Goal: Task Accomplishment & Management: Complete application form

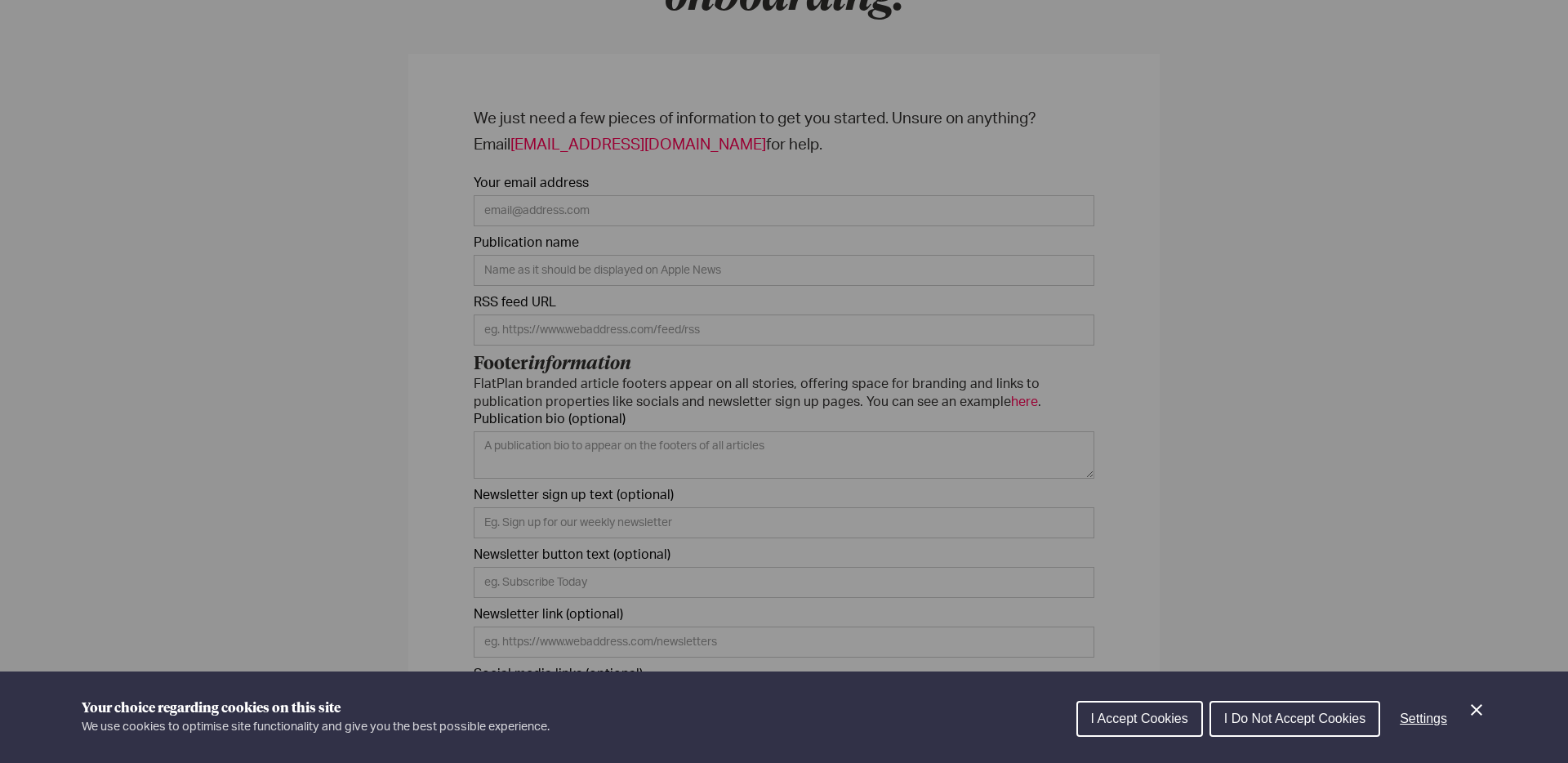
scroll to position [294, 0]
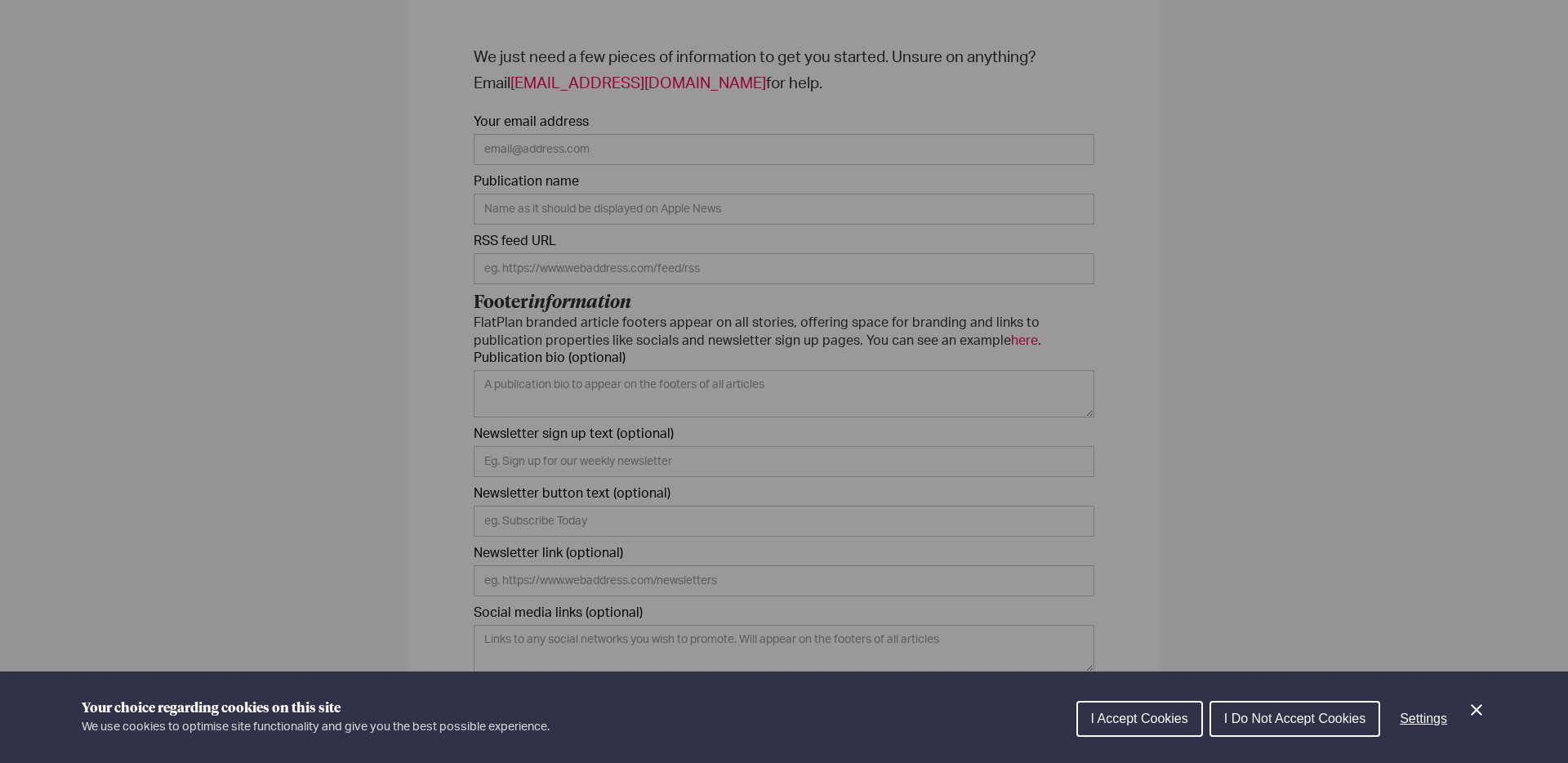
click at [1145, 711] on span "I Accept Cookies" at bounding box center [1139, 718] width 97 height 14
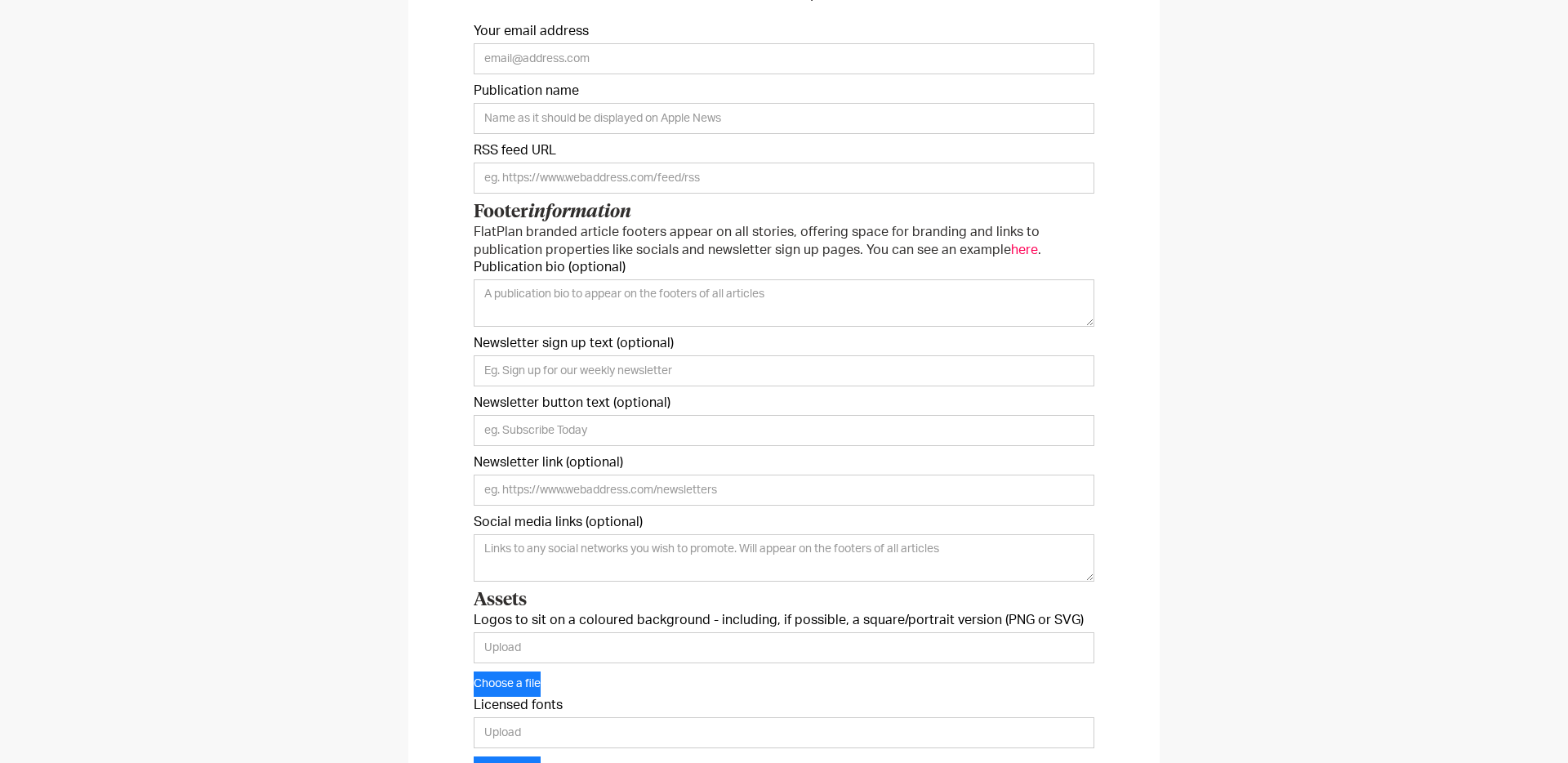
scroll to position [397, 0]
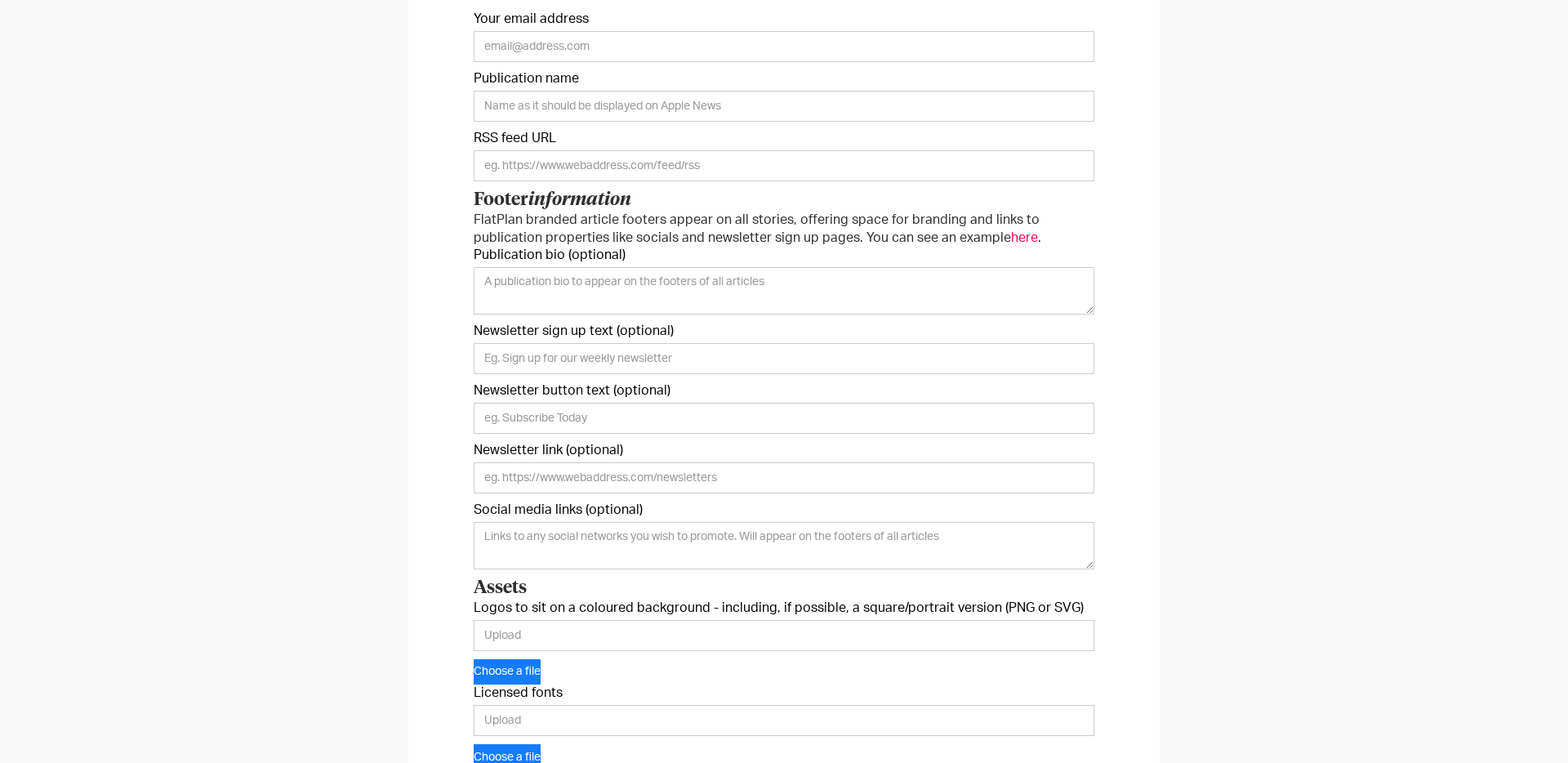
click at [1011, 239] on span "here" at bounding box center [1024, 238] width 27 height 13
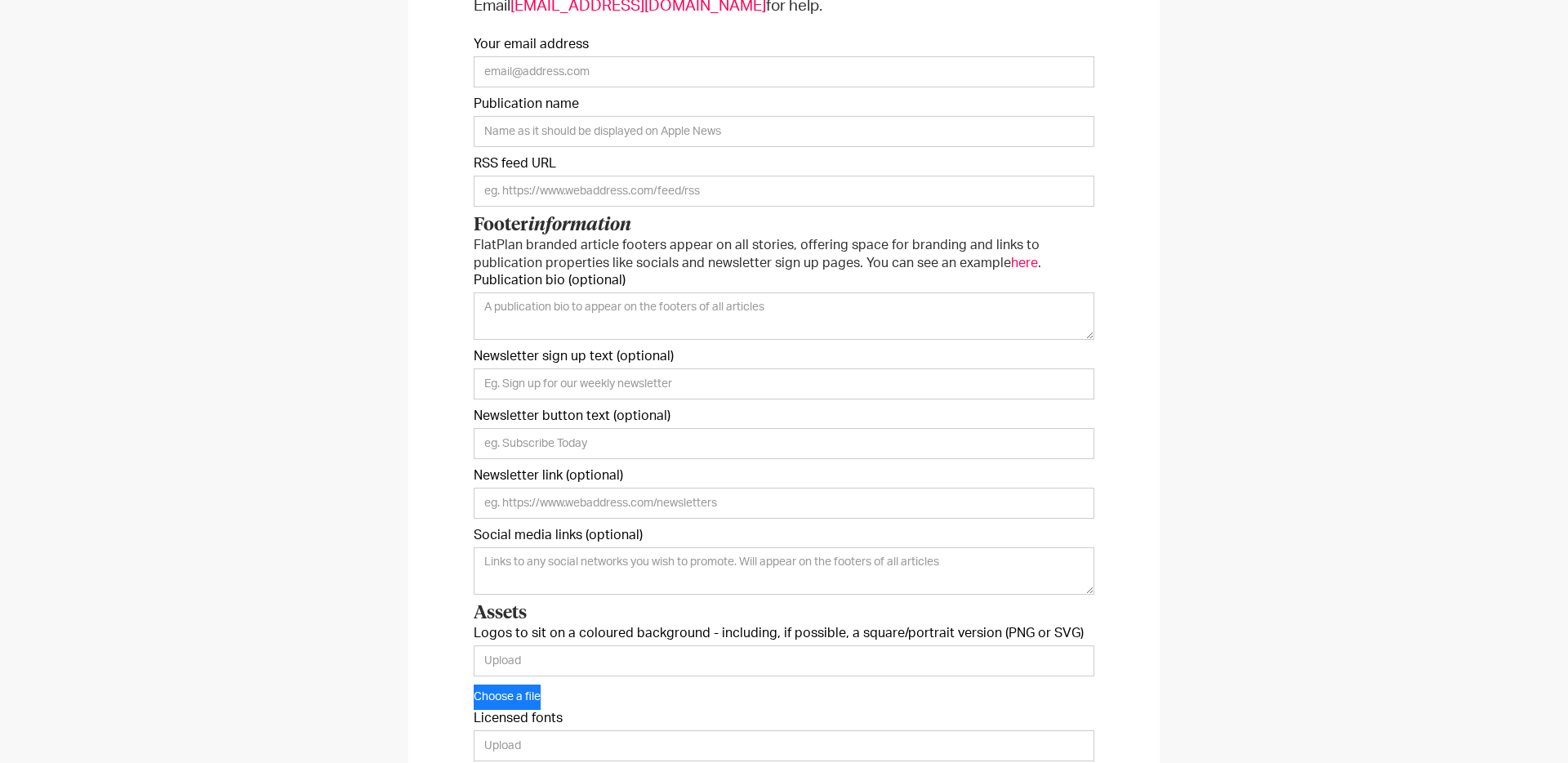
scroll to position [375, 0]
click at [1011, 261] on span "here" at bounding box center [1024, 260] width 27 height 13
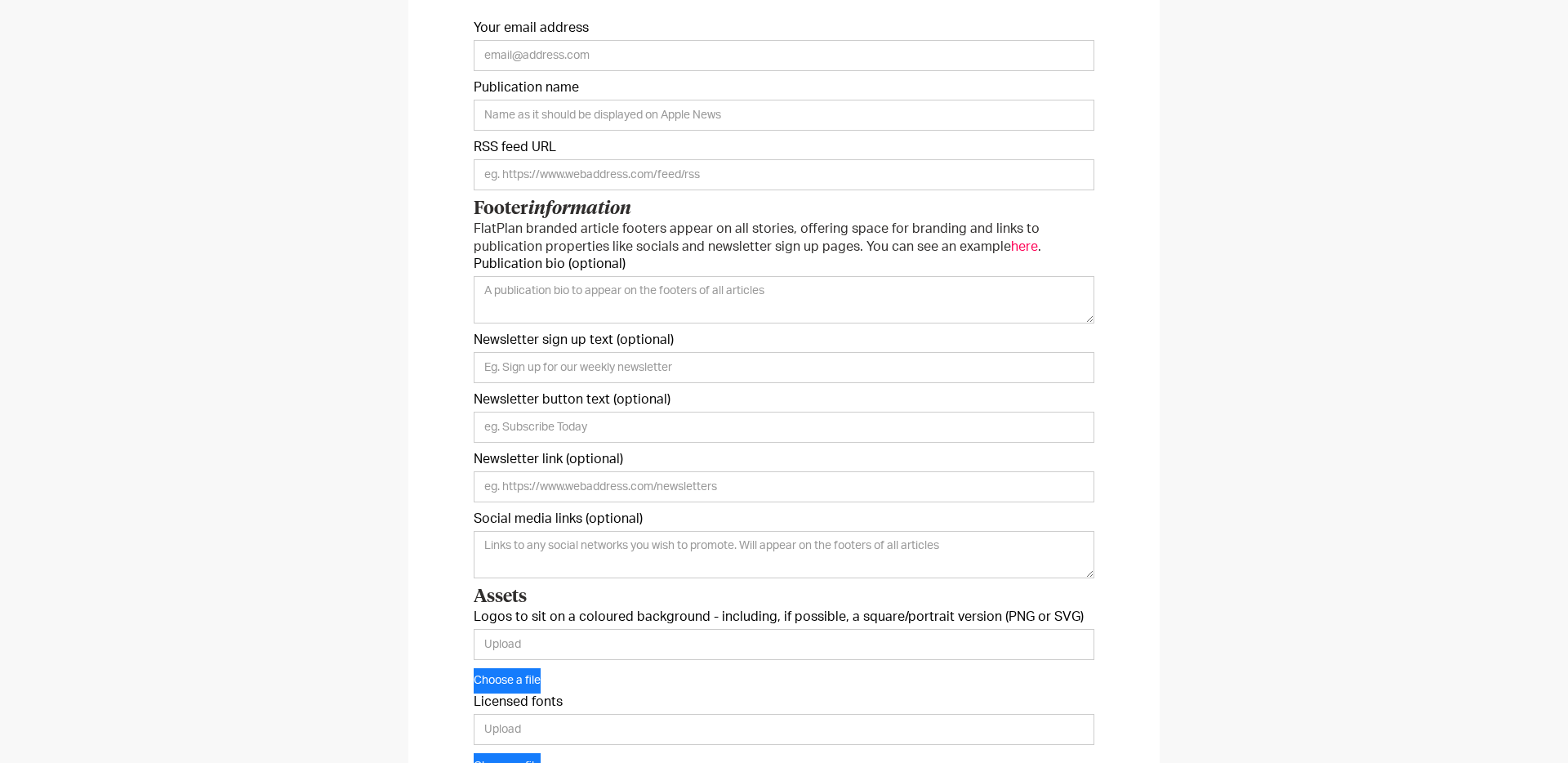
scroll to position [396, 0]
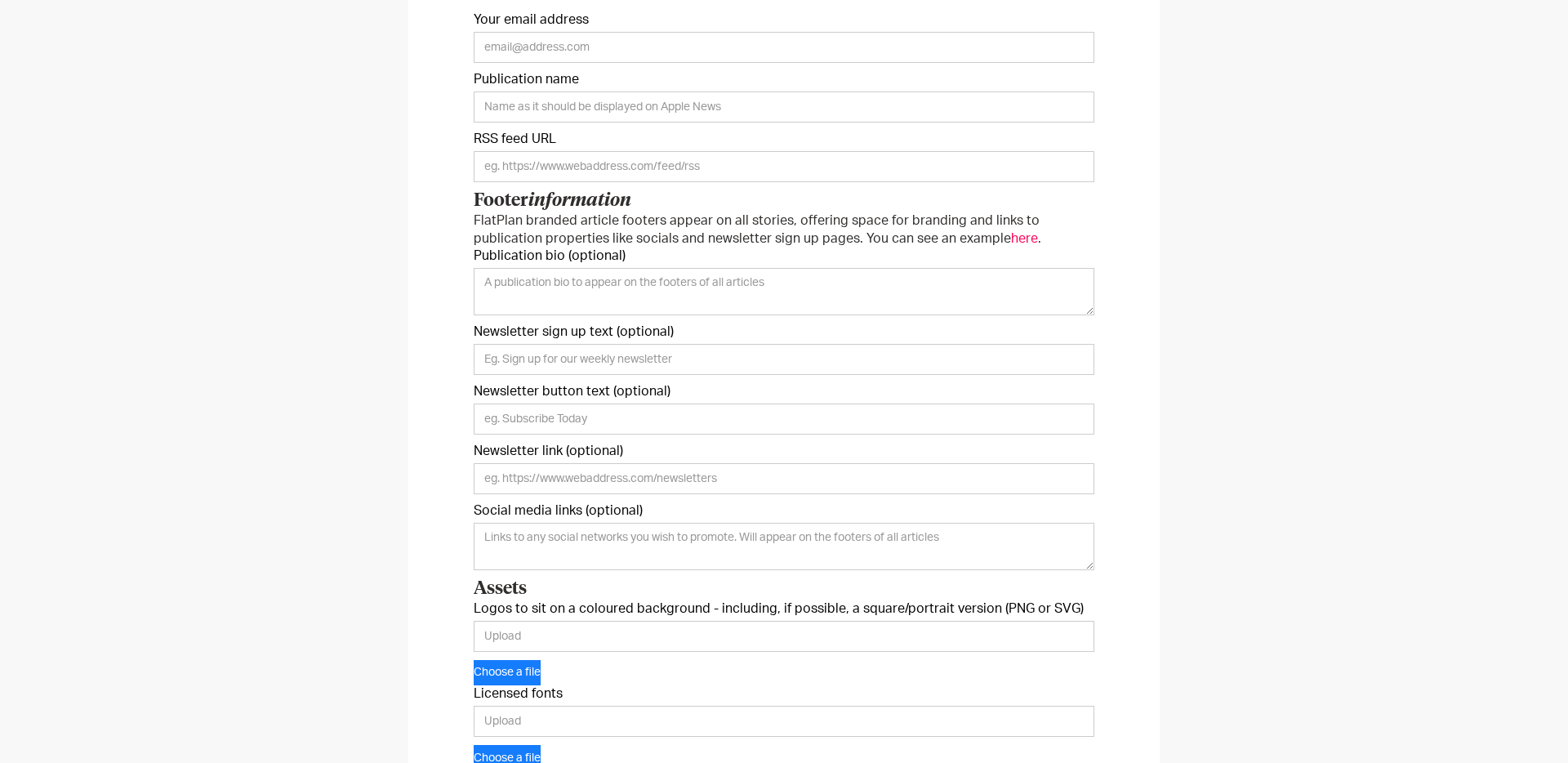
click at [828, 192] on h3 "Footer information" at bounding box center [784, 201] width 621 height 21
click at [828, 184] on form "We just need a few pieces of information to get you started. Unsure on anything…" at bounding box center [784, 425] width 621 height 966
click at [820, 167] on input "Onboarding Form" at bounding box center [784, 166] width 621 height 31
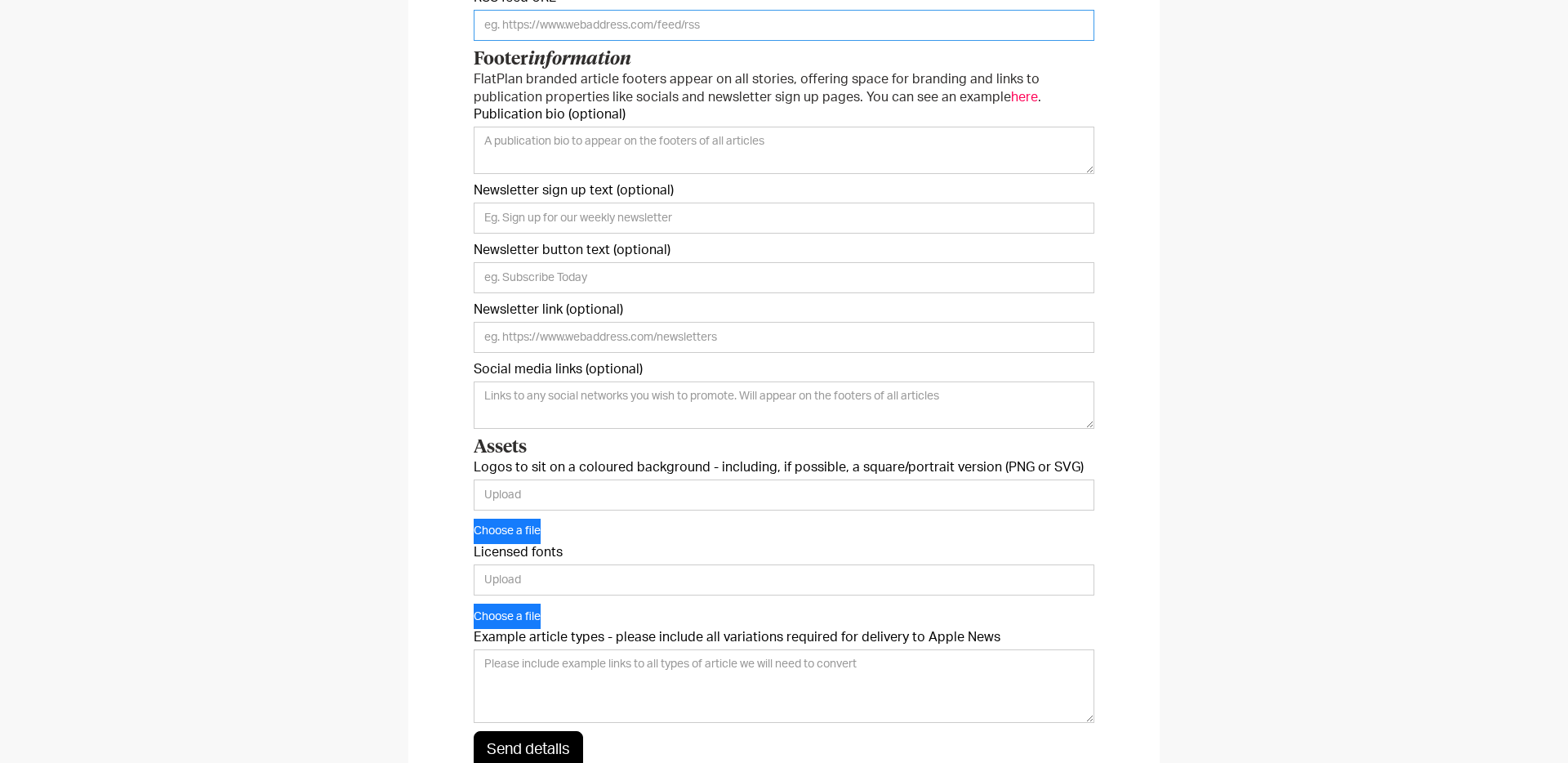
scroll to position [540, 0]
click at [828, 582] on input "Licensed fonts" at bounding box center [784, 576] width 621 height 31
drag, startPoint x: 477, startPoint y: 463, endPoint x: 914, endPoint y: 437, distance: 437.8
click at [914, 437] on form "We just need a few pieces of information to get you started. Unsure on anything…" at bounding box center [784, 281] width 621 height 966
click at [844, 456] on label "Logos to sit on a coloured background - including, if possible, a square/portra…" at bounding box center [784, 464] width 621 height 17
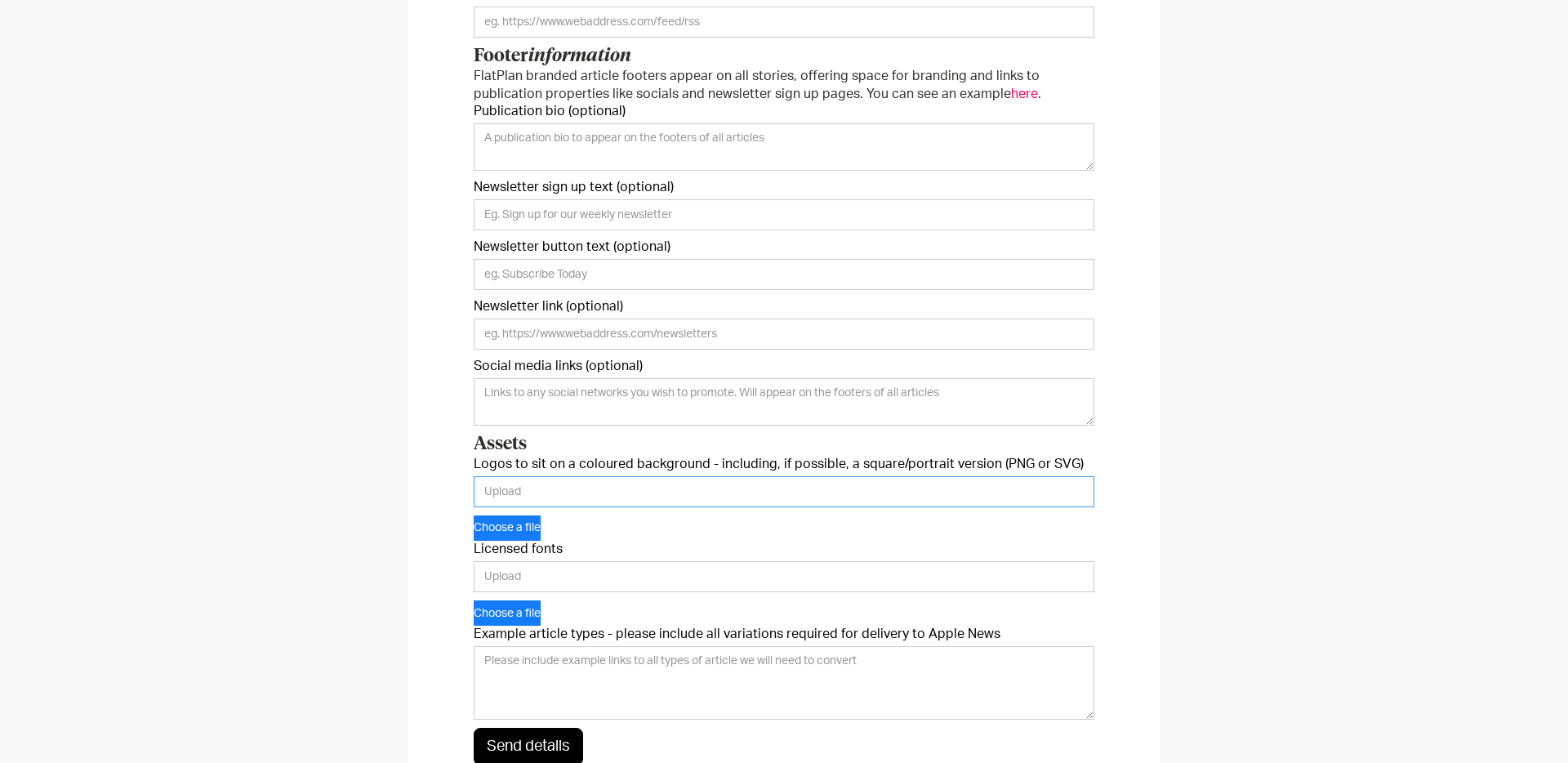
click at [844, 476] on input "Logos to sit on a coloured background - including, if possible, a square/portra…" at bounding box center [784, 492] width 621 height 31
click at [844, 456] on label "Logos to sit on a coloured background - including, if possible, a square/portra…" at bounding box center [784, 464] width 621 height 17
click at [844, 476] on input "Logos to sit on a coloured background - including, if possible, a square/portra…" at bounding box center [784, 492] width 621 height 31
click at [844, 456] on label "Logos to sit on a coloured background - including, if possible, a square/portra…" at bounding box center [784, 464] width 621 height 17
click at [844, 476] on input "Logos to sit on a coloured background - including, if possible, a square/portra…" at bounding box center [784, 492] width 621 height 31
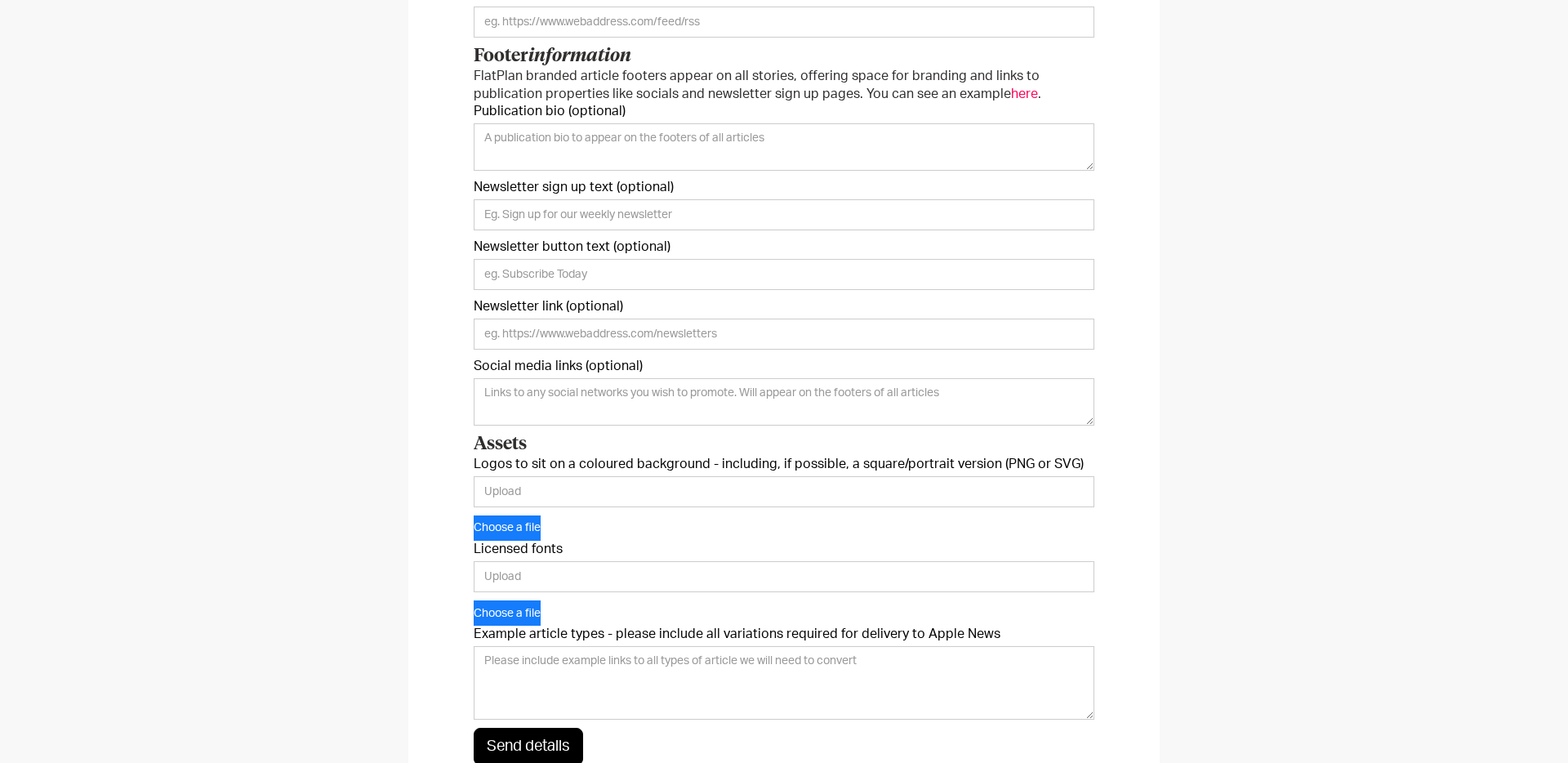
scroll to position [651, 0]
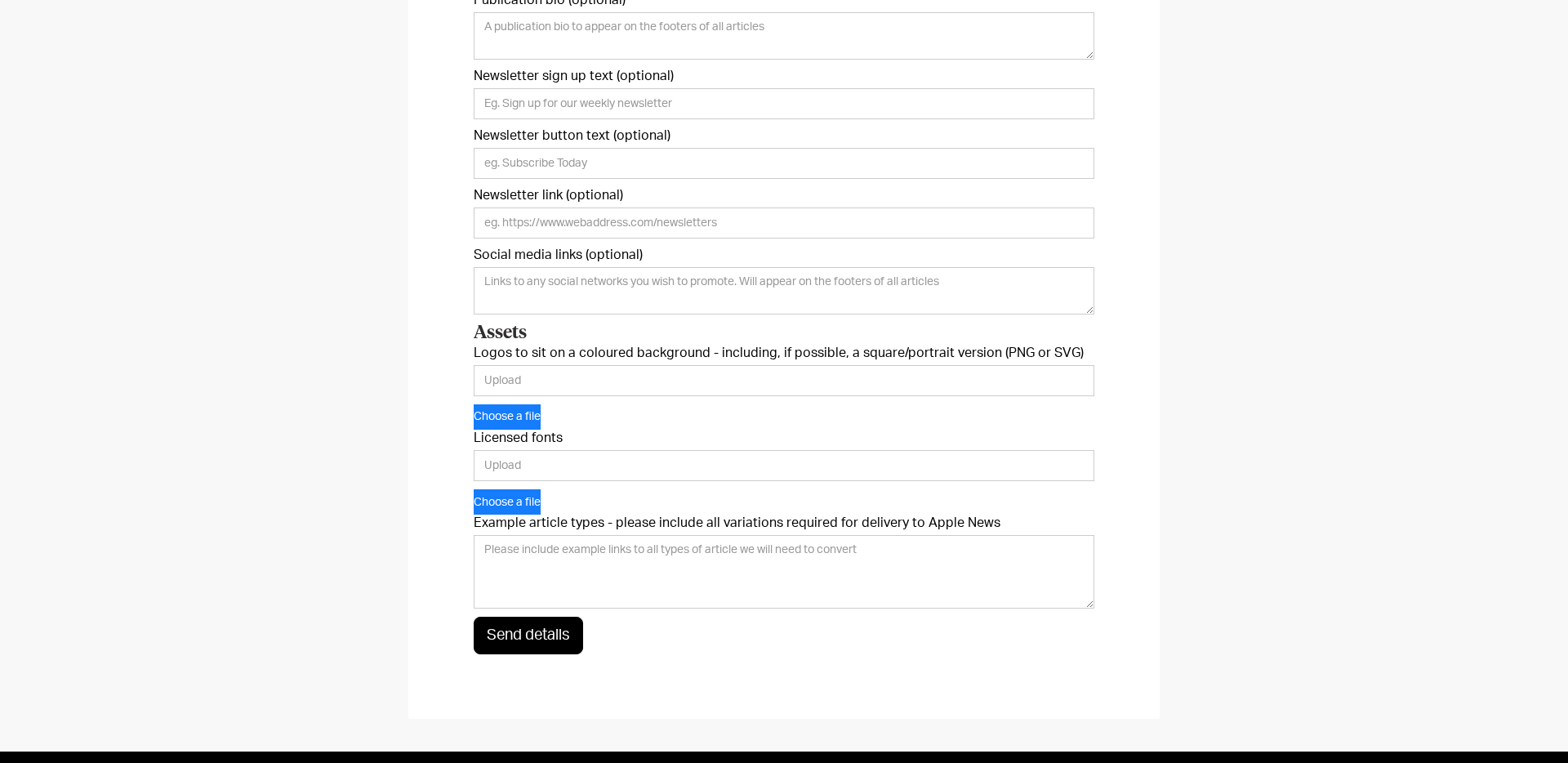
click at [576, 523] on label "Example article types - please include all variations required for delivery to …" at bounding box center [784, 523] width 621 height 17
click at [576, 535] on textarea "Example article types - please include all variations required for delivery to …" at bounding box center [784, 571] width 621 height 73
click at [576, 523] on label "Example article types - please include all variations required for delivery to …" at bounding box center [784, 523] width 621 height 17
click at [576, 535] on textarea "Example article types - please include all variations required for delivery to …" at bounding box center [784, 571] width 621 height 73
click at [576, 523] on label "Example article types - please include all variations required for delivery to …" at bounding box center [784, 523] width 621 height 17
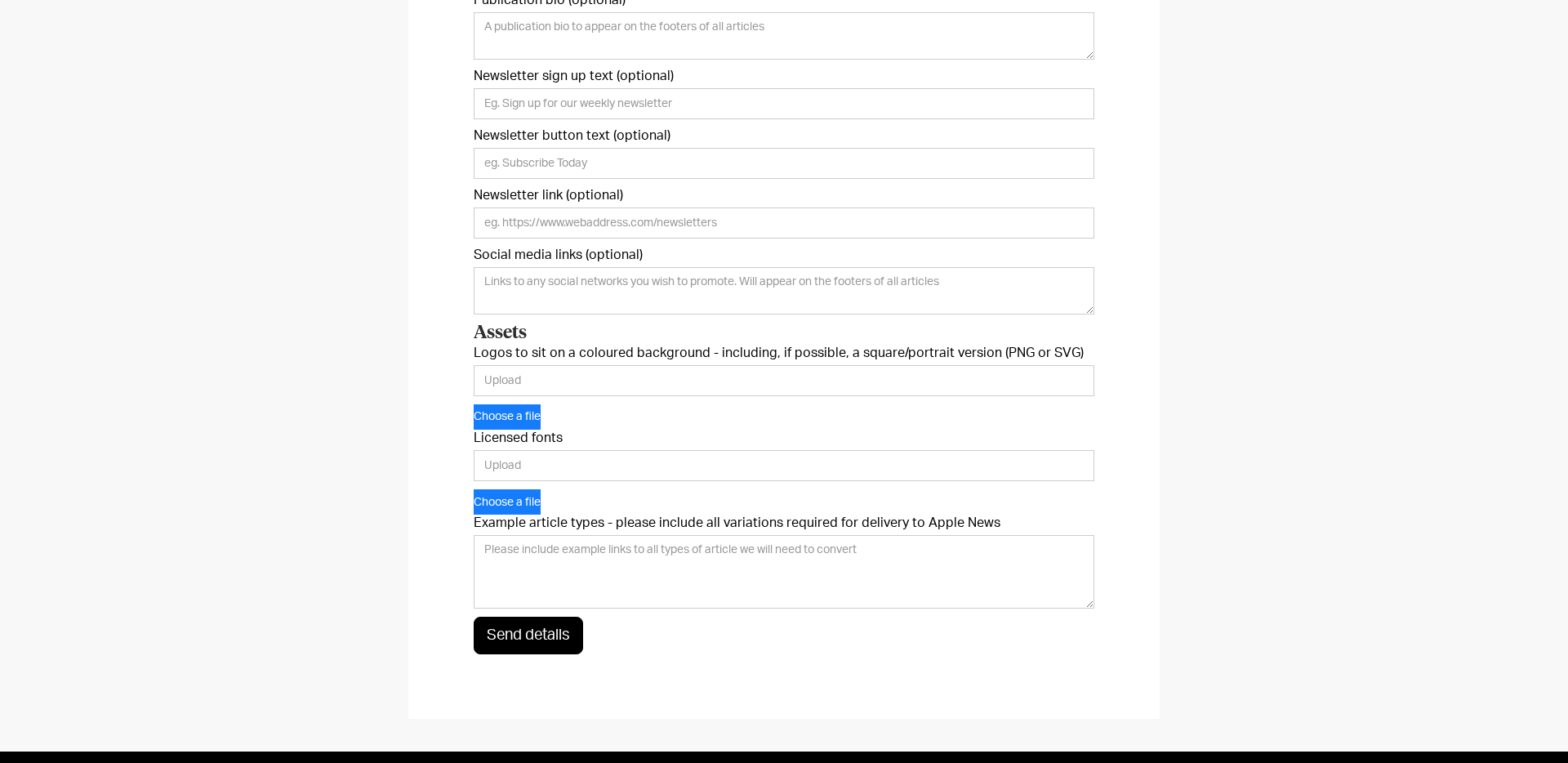
click at [576, 535] on textarea "Example article types - please include all variations required for delivery to …" at bounding box center [784, 571] width 621 height 73
click at [631, 563] on textarea "Example article types - please include all variations required for delivery to …" at bounding box center [784, 571] width 621 height 73
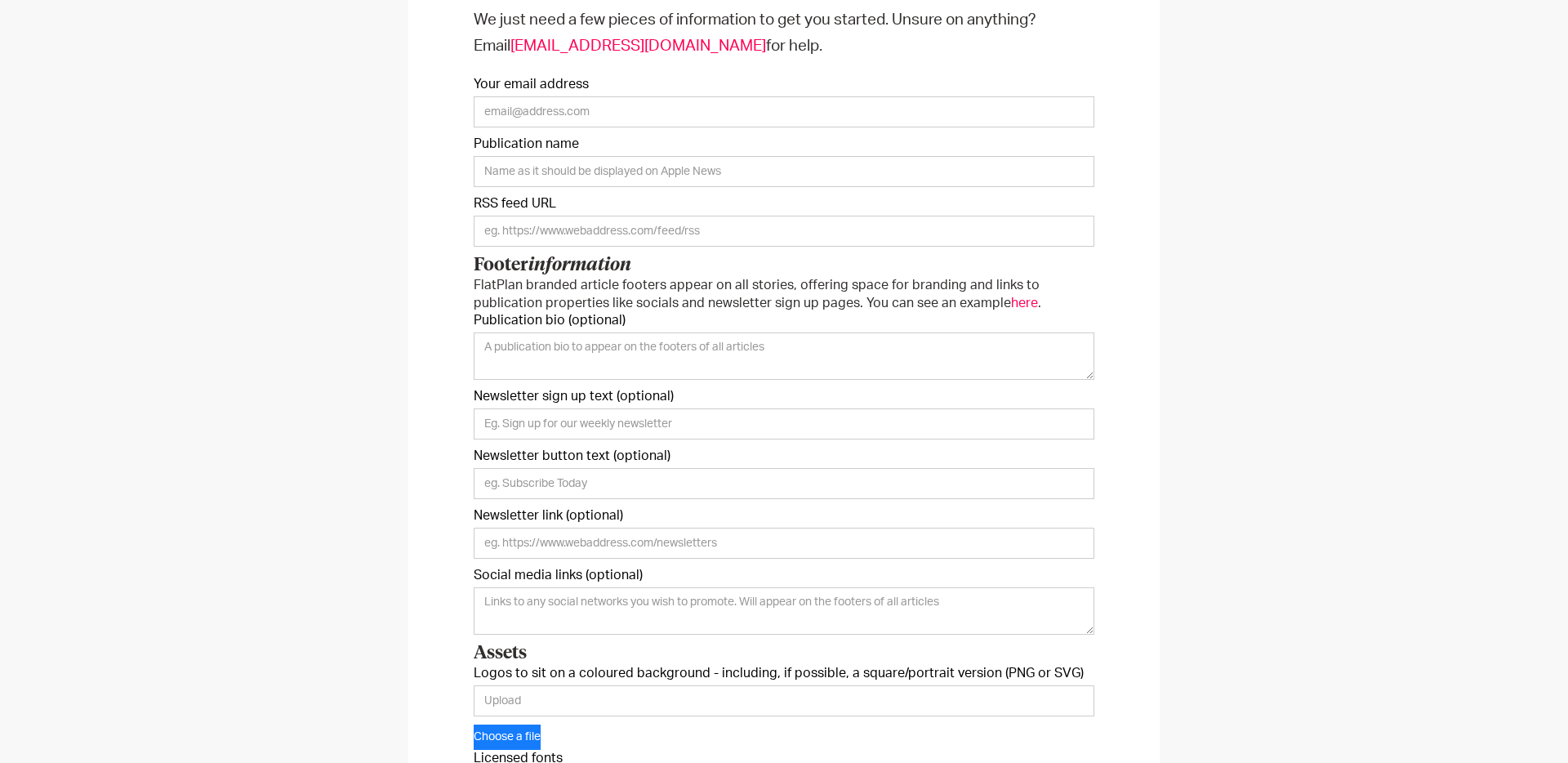
scroll to position [302, 0]
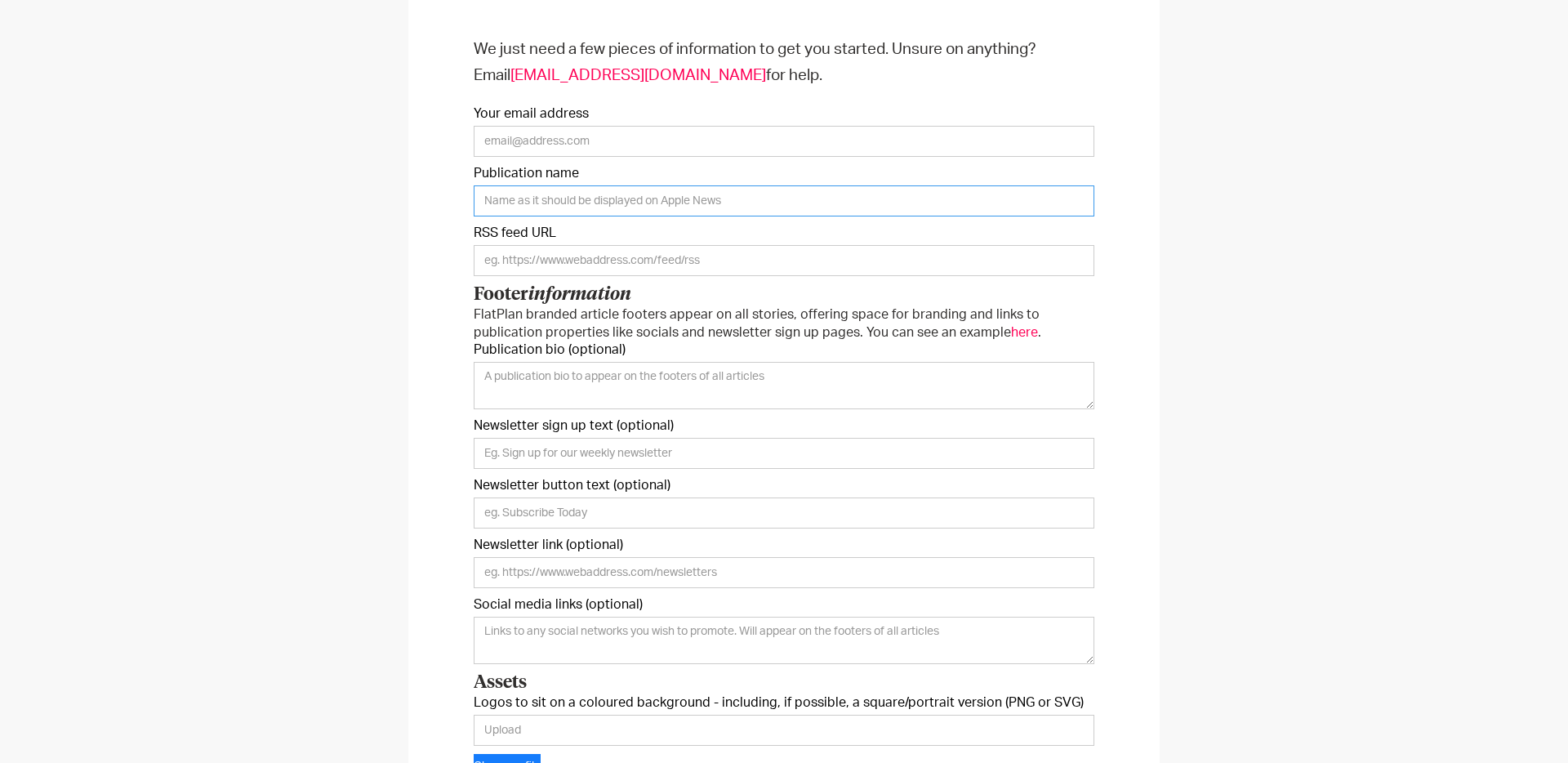
click at [791, 196] on input "Publication name" at bounding box center [784, 201] width 621 height 31
click at [1147, 324] on div "We just need a few pieces of information to get you started. Unsure on anything…" at bounding box center [784, 525] width 751 height 1083
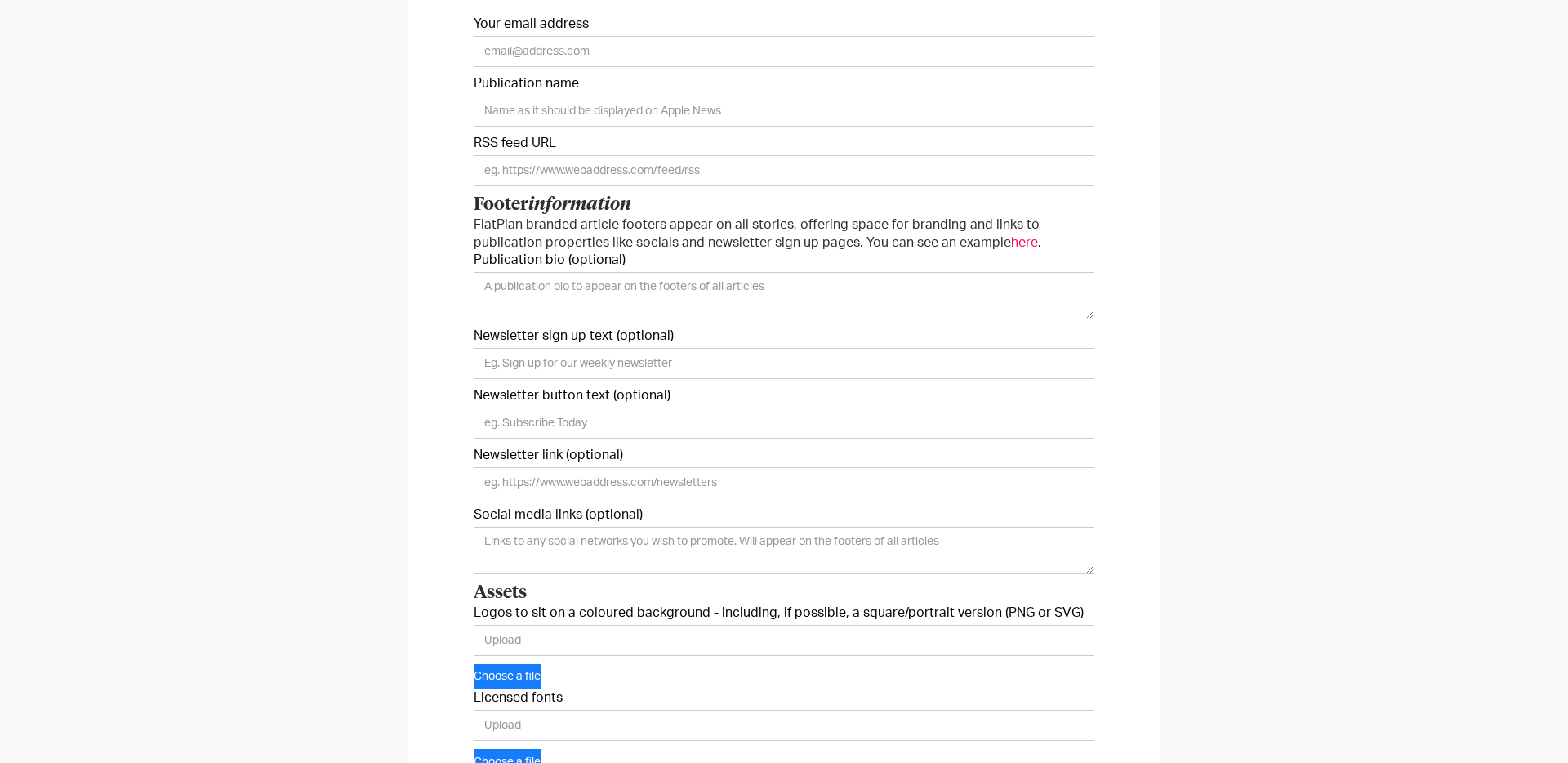
scroll to position [387, 0]
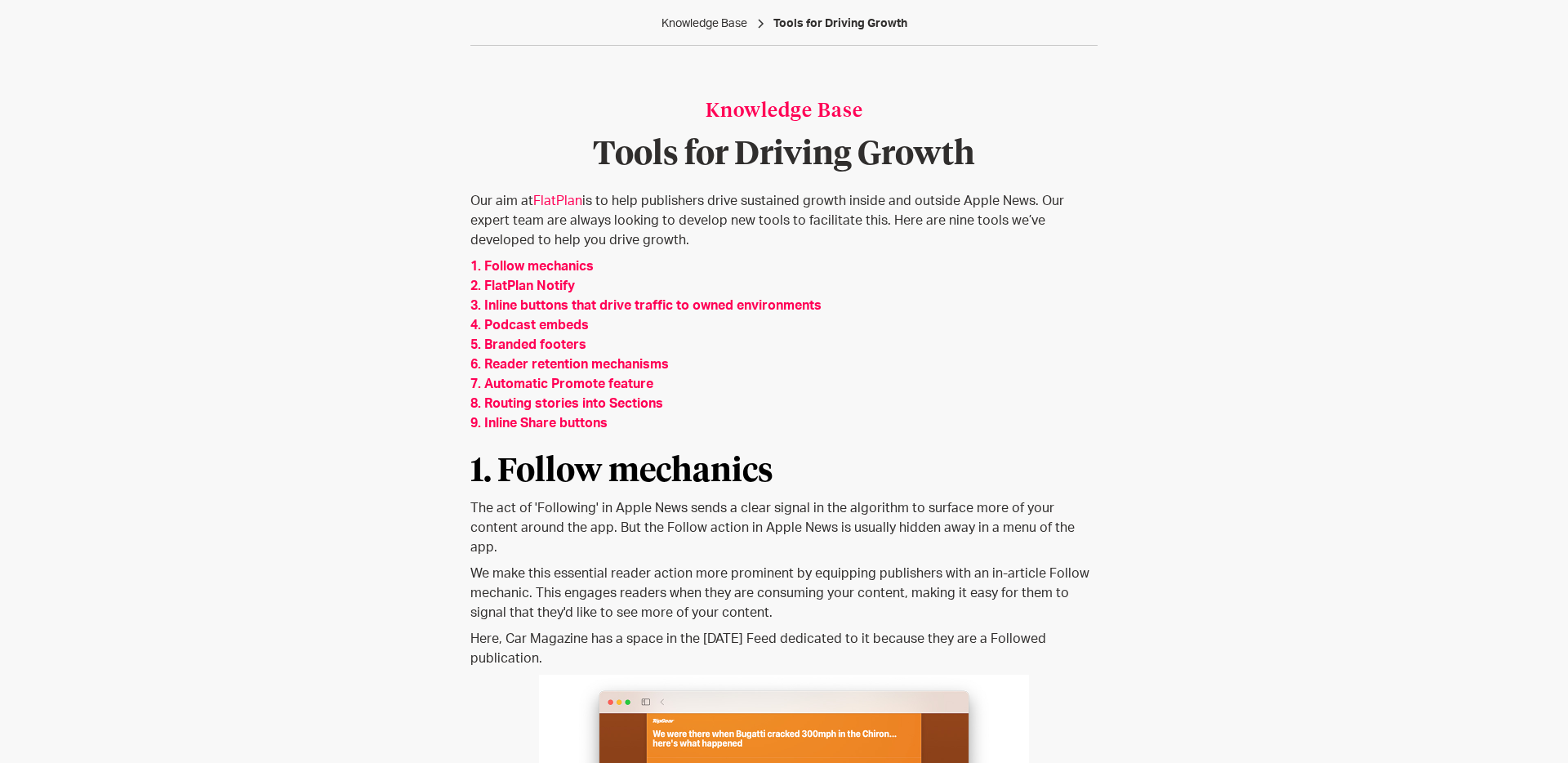
scroll to position [473, 0]
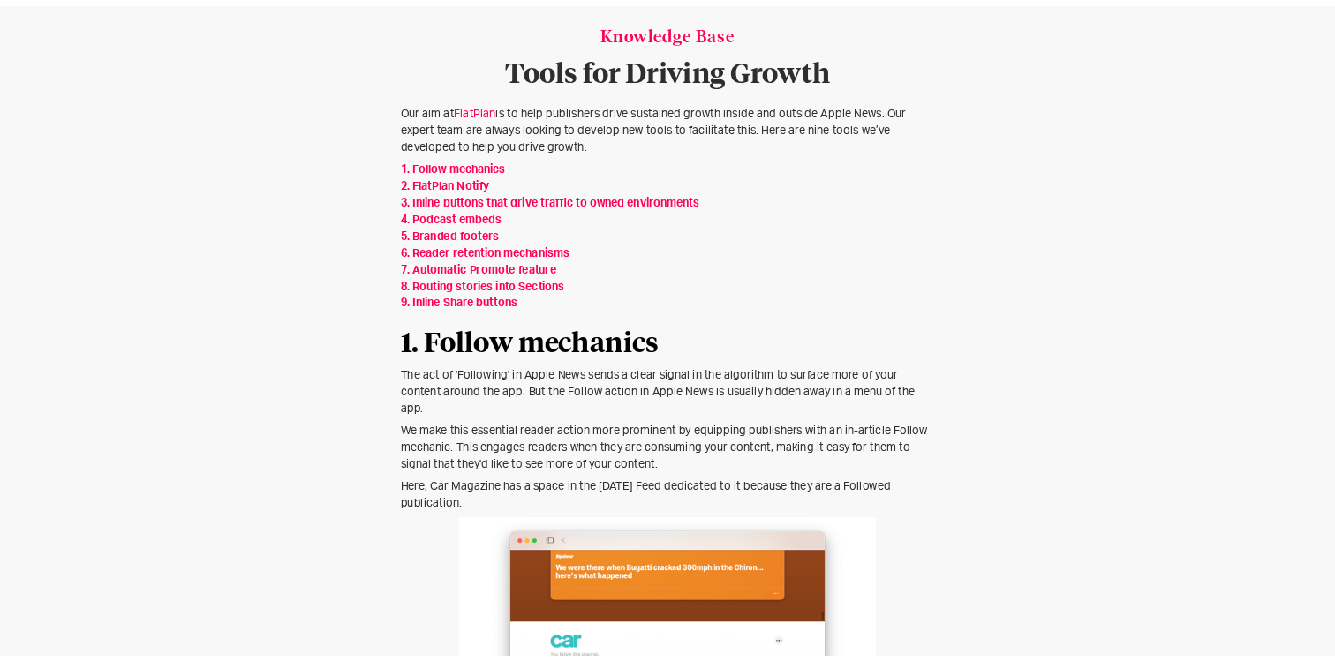
scroll to position [251, 0]
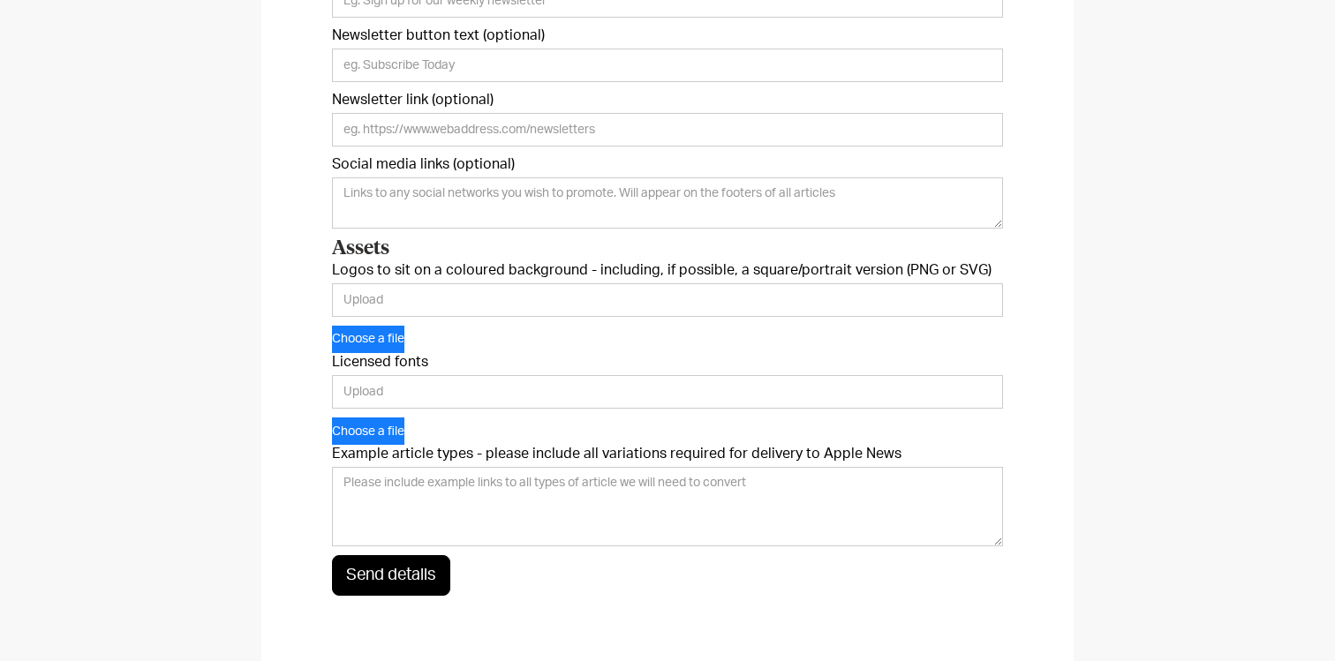
scroll to position [807, 0]
